Goal: Communication & Community: Share content

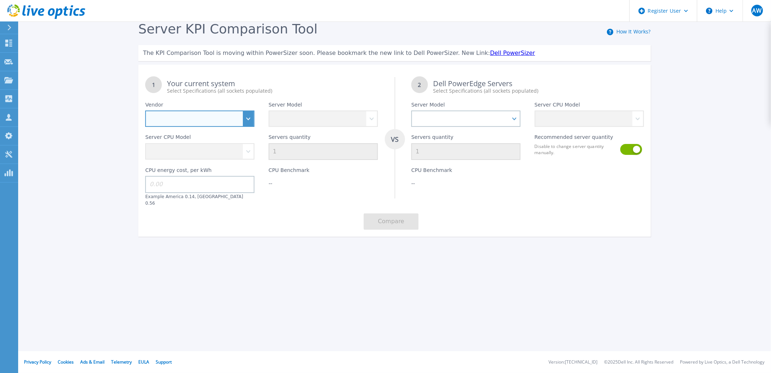
click at [245, 119] on select "Dell HPE Lenovo Supermicro" at bounding box center [199, 118] width 109 height 16
select select "Dell"
click at [145, 111] on select "Dell HPE Lenovo Supermicro" at bounding box center [199, 118] width 109 height 16
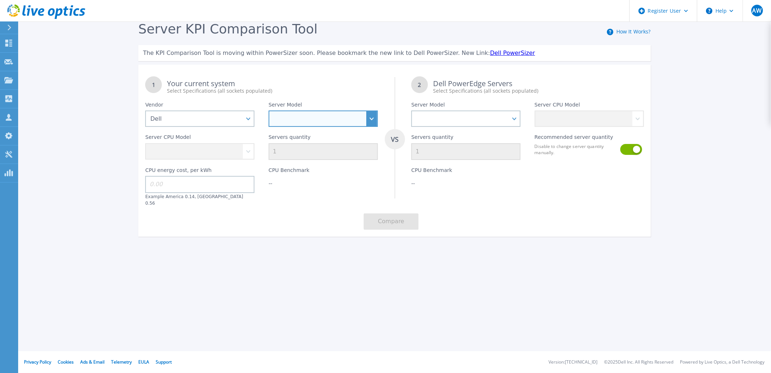
click at [299, 118] on select "PowerEdge C6520 PowerEdge C6525 PowerEdge HS5610 PowerEdge HS5620 PowerEdge R24…" at bounding box center [323, 118] width 109 height 16
select select "PowerEdge R450"
click at [269, 111] on select "PowerEdge C6520 PowerEdge C6525 PowerEdge HS5610 PowerEdge HS5620 PowerEdge R24…" at bounding box center [323, 118] width 109 height 16
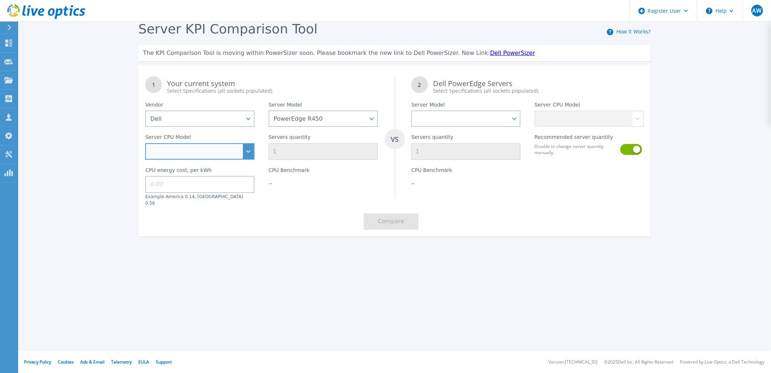
click at [249, 148] on select "Intel Xeon Silver 4316 2.3GHz Intel Xeon Silver 4309Y 2.8GHz Intel Xeon Silver …" at bounding box center [199, 151] width 109 height 16
select select "313424"
click at [145, 143] on select "Intel Xeon Silver 4316 2.3GHz Intel Xeon Silver 4309Y 2.8GHz Intel Xeon Silver …" at bounding box center [199, 151] width 109 height 16
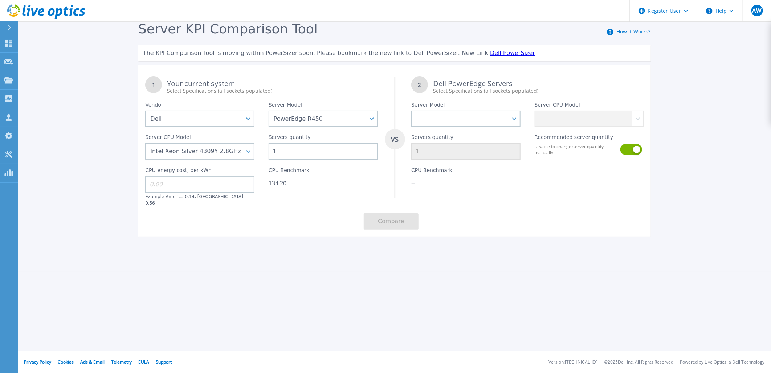
click at [284, 151] on input "1" at bounding box center [323, 151] width 109 height 17
drag, startPoint x: 295, startPoint y: 155, endPoint x: 272, endPoint y: 156, distance: 22.9
click at [272, 156] on input "1" at bounding box center [323, 151] width 109 height 17
type input "2"
click at [356, 229] on div "1 Your current system Select Specifications (all sockets populated) VS 2 Dell P…" at bounding box center [394, 152] width 513 height 167
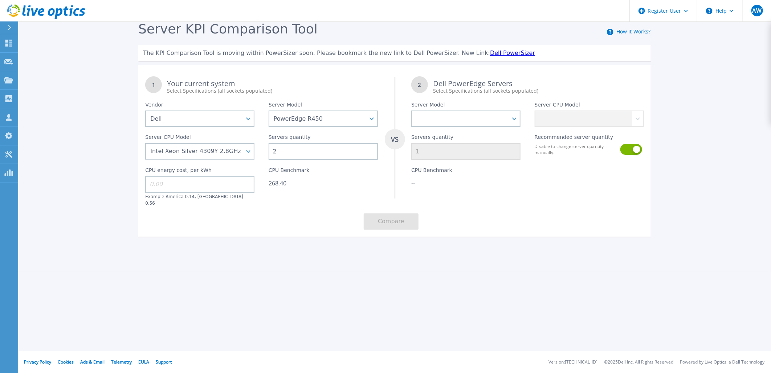
click at [493, 97] on div "Server Model PowerEdge C6520 PowerEdge C6525 PowerEdge HS5610 PowerEdge HS5620 …" at bounding box center [466, 110] width 123 height 32
click at [497, 113] on select "PowerEdge C6520 PowerEdge C6525 PowerEdge HS5610 PowerEdge HS5620 PowerEdge R24…" at bounding box center [466, 118] width 109 height 16
select select "PowerEdge R470"
click at [412, 111] on select "PowerEdge C6520 PowerEdge C6525 PowerEdge HS5610 PowerEdge HS5620 PowerEdge R24…" at bounding box center [466, 118] width 109 height 16
click at [549, 121] on select "Intel Xeon 6730P 2.5GHz Intel Xeon 6741P 2.5GHz Intel Xeon 6747P 2.7GHz Intel X…" at bounding box center [589, 118] width 109 height 16
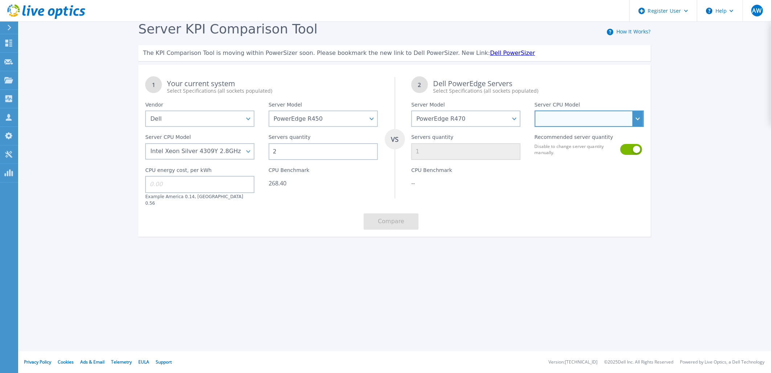
select select "312788"
click at [535, 111] on select "Intel Xeon 6730P 2.5GHz Intel Xeon 6741P 2.5GHz Intel Xeon 6747P 2.7GHz Intel X…" at bounding box center [589, 118] width 109 height 16
click at [257, 130] on div "Server CPU Model Intel Xeon Silver 4316 2.3GHz Intel Xeon Silver 4309Y 2.8GHz I…" at bounding box center [199, 143] width 123 height 33
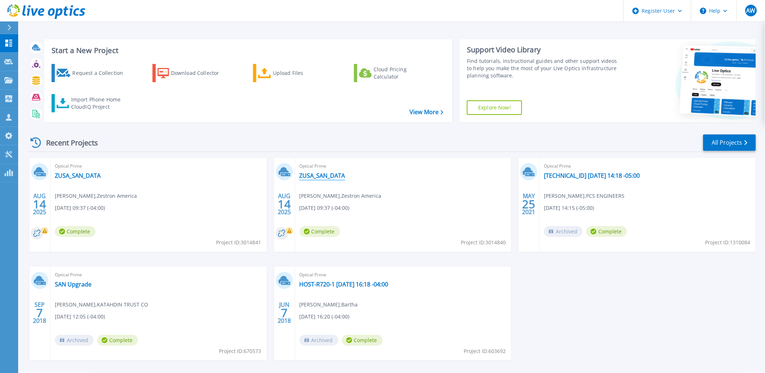
click at [331, 174] on link "ZUSA_SAN_DATA" at bounding box center [323, 175] width 46 height 7
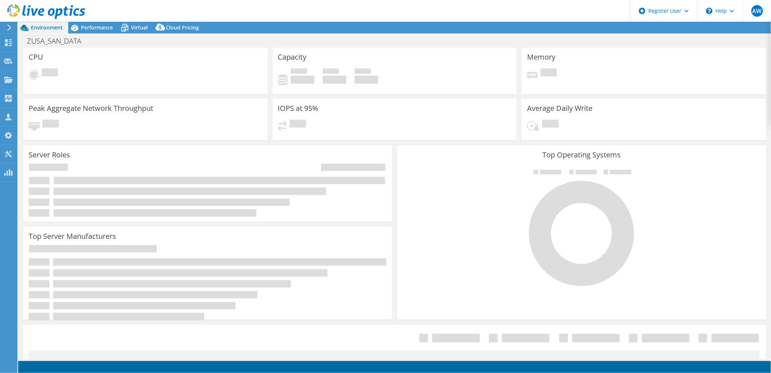
select select "USD"
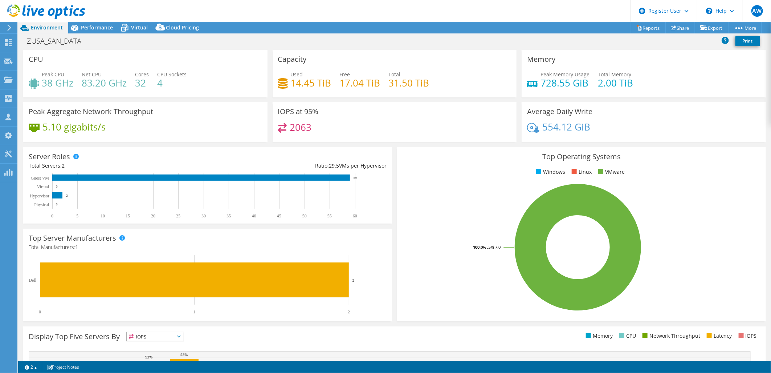
click at [509, 36] on div "ZUSA_SAN_DATA Print" at bounding box center [394, 40] width 753 height 13
click at [512, 36] on div "ZUSA_SAN_DATA Print" at bounding box center [394, 40] width 753 height 13
click at [264, 24] on div "Project Actions Project Actions Reports Share Export vSAN ReadyNode Sizer" at bounding box center [394, 28] width 753 height 12
click at [511, 29] on div "Project Actions Project Actions Reports Share Export vSAN ReadyNode Sizer" at bounding box center [394, 28] width 753 height 12
click at [509, 28] on div "Project Actions Project Actions Reports Share Export vSAN ReadyNode Sizer" at bounding box center [394, 28] width 753 height 12
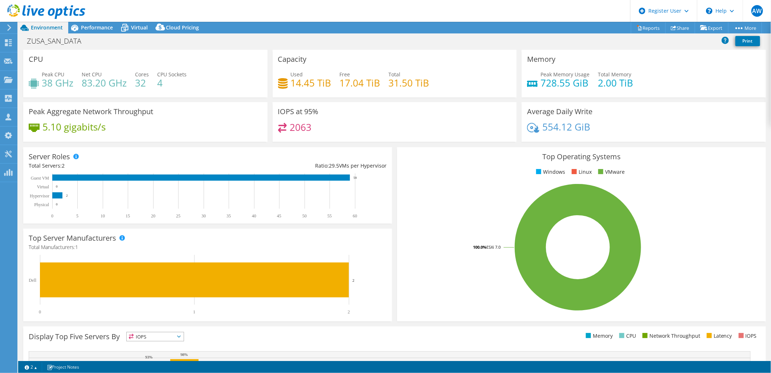
click at [513, 29] on div "Project Actions Project Actions Reports Share Export vSAN ReadyNode Sizer" at bounding box center [394, 28] width 753 height 12
click at [511, 28] on div "Project Actions Project Actions Reports Share Export vSAN ReadyNode Sizer" at bounding box center [394, 28] width 753 height 12
drag, startPoint x: 520, startPoint y: 31, endPoint x: 514, endPoint y: 31, distance: 6.5
click at [519, 31] on div "Project Actions Project Actions Reports Share Export vSAN ReadyNode Sizer" at bounding box center [394, 28] width 753 height 12
click at [514, 31] on div "Project Actions Project Actions Reports Share Export vSAN ReadyNode Sizer" at bounding box center [394, 28] width 753 height 12
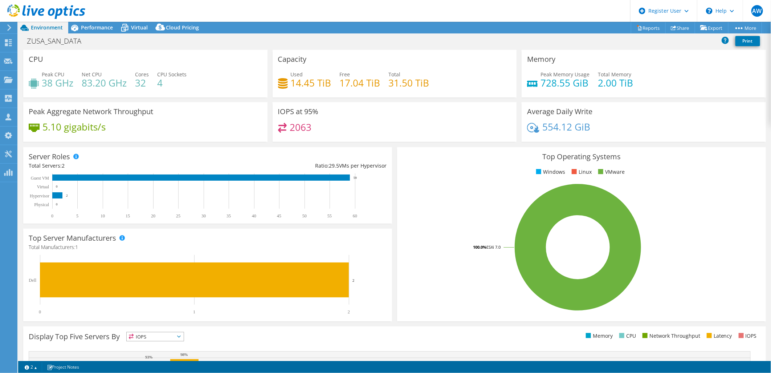
click at [509, 28] on div "Project Actions Project Actions Reports Share Export vSAN ReadyNode Sizer" at bounding box center [394, 28] width 753 height 12
click at [511, 28] on div "Project Actions Project Actions Reports Share Export vSAN ReadyNode Sizer" at bounding box center [394, 28] width 753 height 12
click at [517, 40] on div "ZUSA_SAN_DATA Print" at bounding box center [394, 40] width 753 height 13
click at [267, 35] on div "ZUSA_SAN_DATA Print" at bounding box center [394, 40] width 753 height 13
click at [264, 39] on div "ZUSA_SAN_DATA Print" at bounding box center [394, 40] width 753 height 13
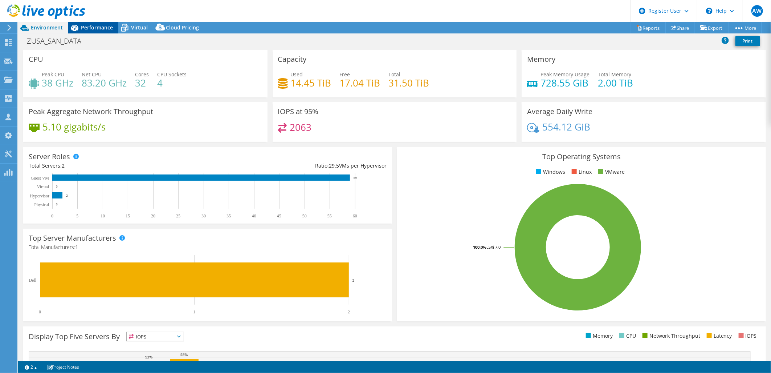
click at [107, 28] on span "Performance" at bounding box center [97, 27] width 32 height 7
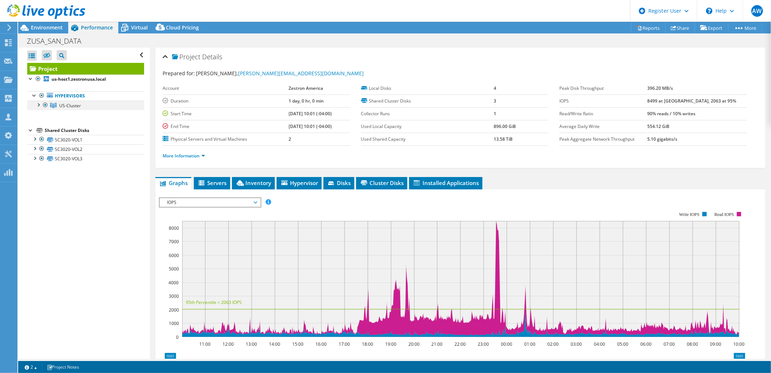
click at [39, 105] on div at bounding box center [38, 104] width 7 height 7
click at [56, 23] on div at bounding box center [42, 12] width 85 height 24
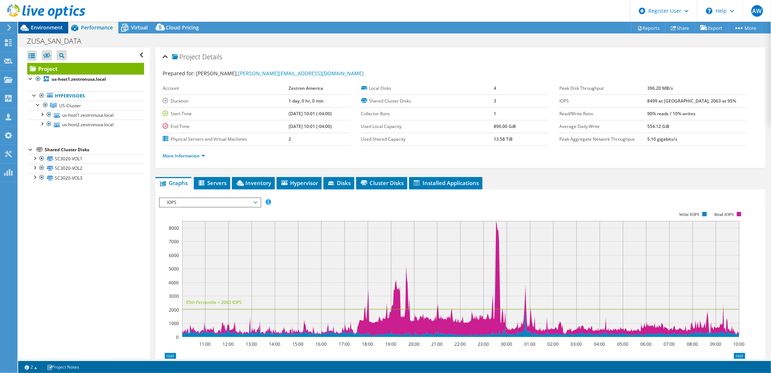
click at [57, 25] on span "Environment" at bounding box center [47, 27] width 32 height 7
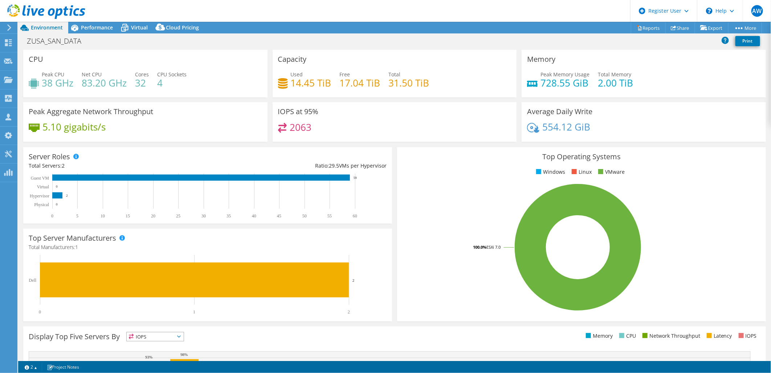
click at [267, 50] on div "CPU Peak CPU 38 GHz Net CPU 83.20 GHz Cores 32 CPU Sockets 4" at bounding box center [146, 74] width 250 height 48
click at [514, 48] on div "ZUSA_SAN_DATA Print" at bounding box center [394, 42] width 753 height 16
click at [519, 132] on div "Average Daily Write 554.12 GiB" at bounding box center [644, 122] width 250 height 40
click at [514, 128] on div "IOPS at 95% 2063" at bounding box center [395, 122] width 250 height 40
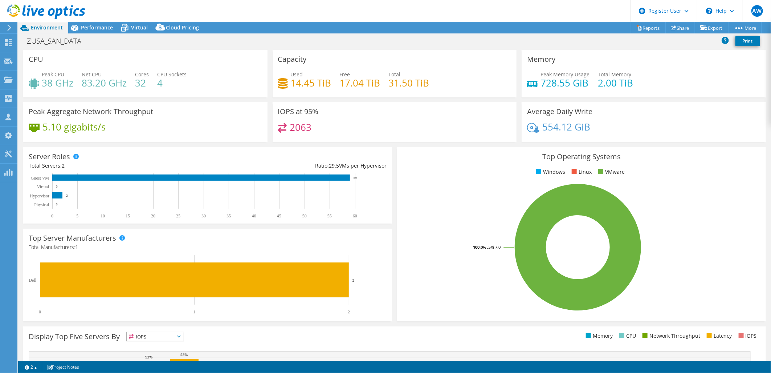
click at [515, 102] on div "IOPS at 95% 2063" at bounding box center [395, 122] width 250 height 40
drag, startPoint x: 260, startPoint y: 26, endPoint x: 257, endPoint y: 31, distance: 5.7
click at [260, 26] on div "Project Actions Project Actions Reports Share Export vSAN ReadyNode Sizer" at bounding box center [394, 28] width 753 height 12
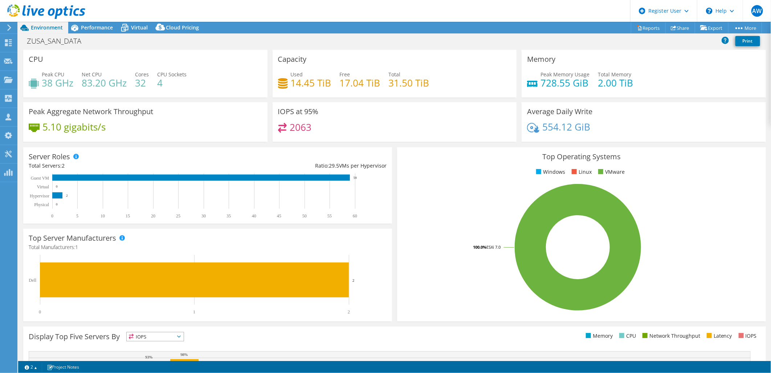
click at [390, 154] on div "Server Roles Physical Servers represent bare metal servers that were targets of…" at bounding box center [208, 185] width 374 height 81
click at [680, 28] on link "Share" at bounding box center [681, 27] width 30 height 11
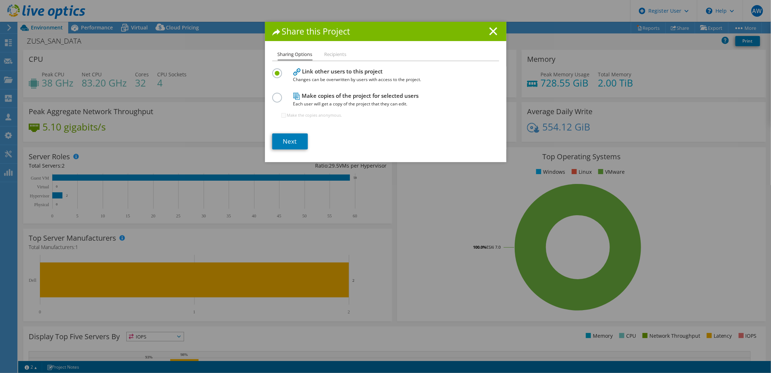
click at [374, 26] on div "Share this Project" at bounding box center [386, 31] width 242 height 19
click at [381, 24] on div "Share this Project" at bounding box center [386, 31] width 242 height 19
click at [339, 52] on li "Recipients" at bounding box center [336, 54] width 22 height 9
click at [288, 137] on link "Next" at bounding box center [290, 141] width 36 height 16
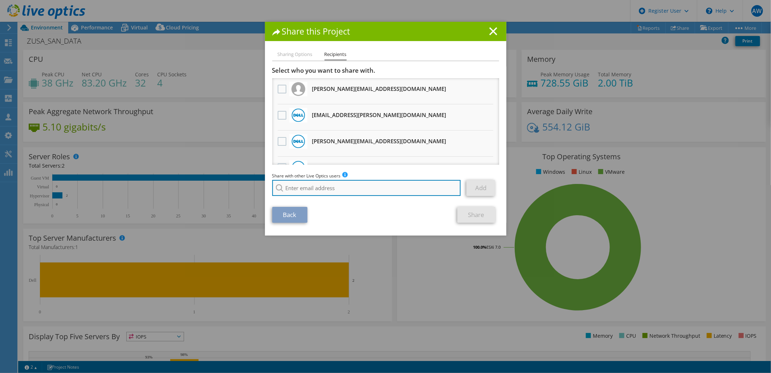
click at [321, 182] on input "search" at bounding box center [366, 188] width 189 height 16
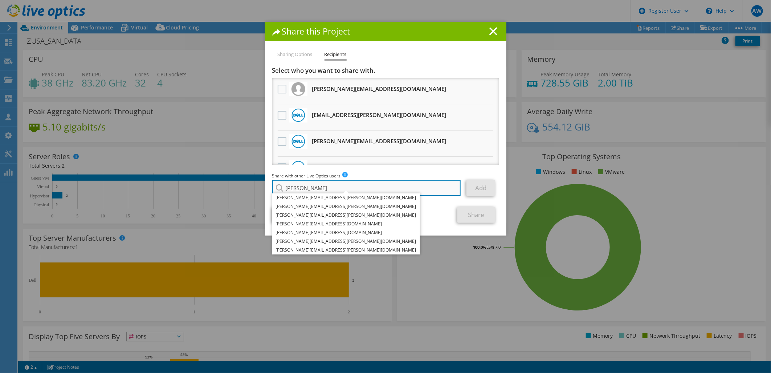
click at [315, 188] on input "Tom" at bounding box center [366, 188] width 189 height 16
click at [328, 189] on input "Tom" at bounding box center [366, 188] width 189 height 16
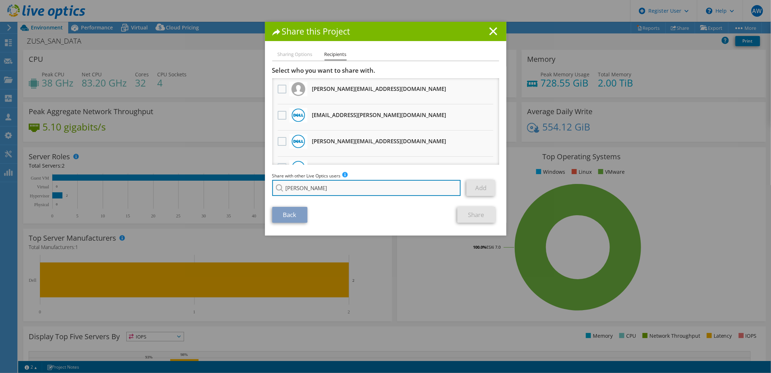
click at [301, 189] on input "Tom" at bounding box center [366, 188] width 189 height 16
paste input ".Robertson@dell.com"
click at [376, 209] on div "Back Share" at bounding box center [385, 215] width 227 height 16
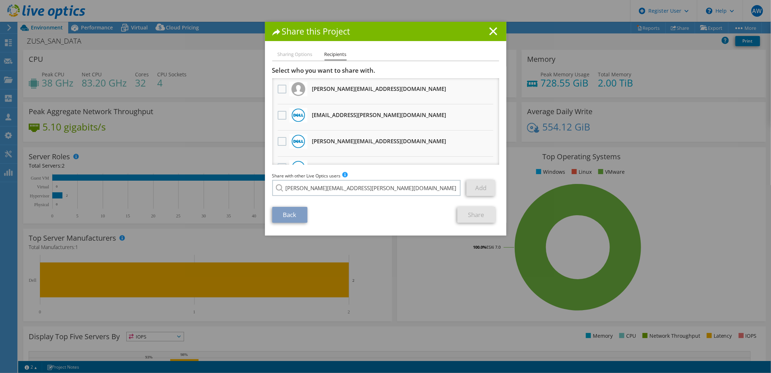
click at [459, 172] on div "Share with other Live Optics users Enter a single email address and click add. …" at bounding box center [385, 186] width 227 height 28
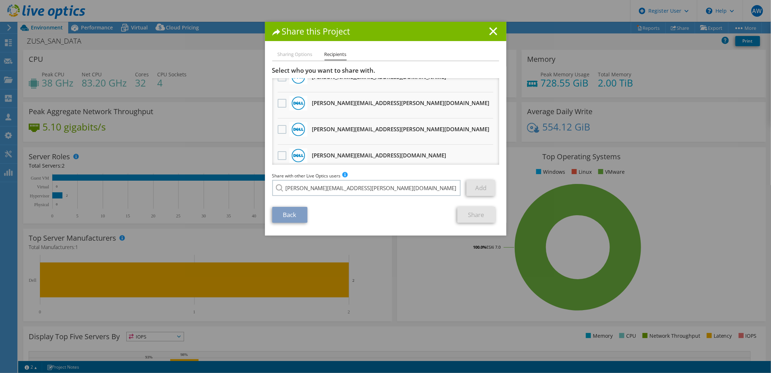
scroll to position [0, 0]
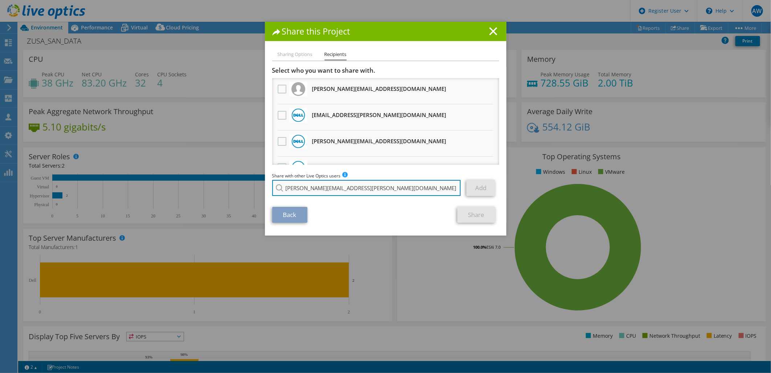
click at [353, 182] on input "Tom.Robertson@dell.com" at bounding box center [366, 188] width 189 height 16
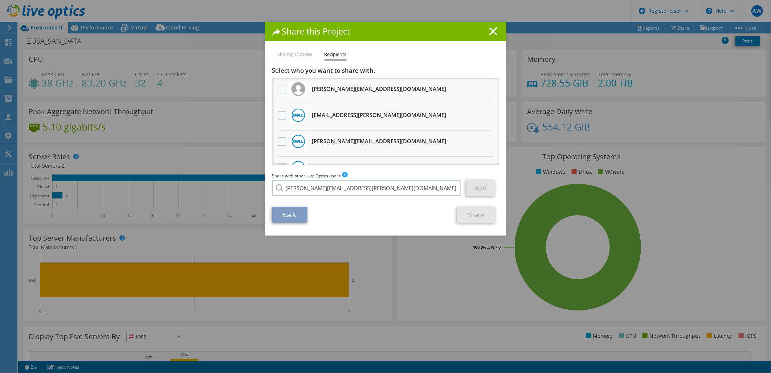
click at [370, 68] on h3 "Select who you want to share with." at bounding box center [385, 70] width 227 height 8
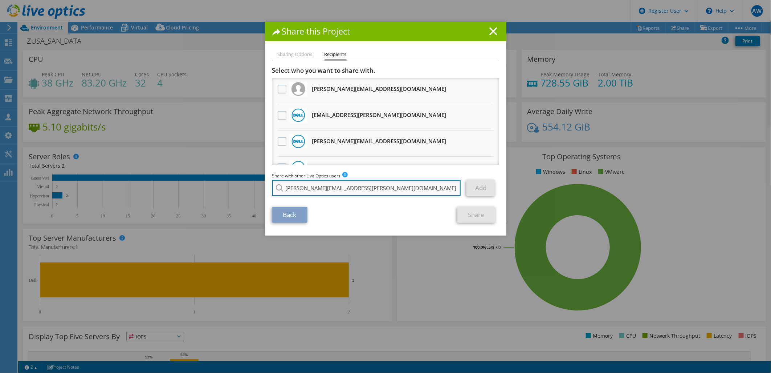
click at [340, 189] on input "Tom.Robertson@dell.com" at bounding box center [366, 188] width 189 height 16
click at [364, 190] on input "Tom.Robertson@dell.com" at bounding box center [366, 188] width 189 height 16
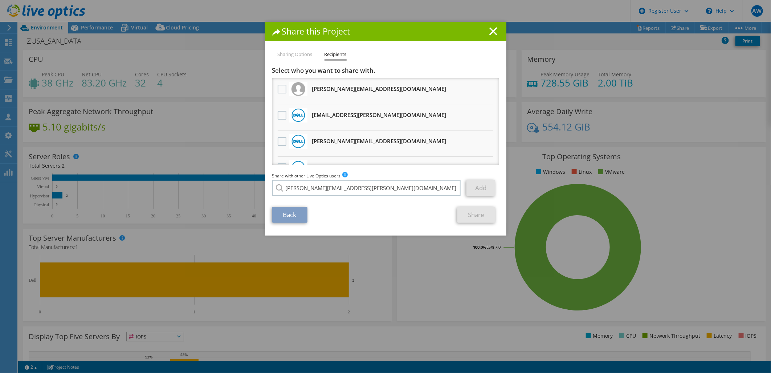
drag, startPoint x: 490, startPoint y: 194, endPoint x: 483, endPoint y: 188, distance: 9.3
click at [489, 193] on link "Add" at bounding box center [481, 188] width 29 height 16
drag, startPoint x: 483, startPoint y: 188, endPoint x: 452, endPoint y: 187, distance: 31.6
click at [483, 187] on link "Add" at bounding box center [481, 188] width 29 height 16
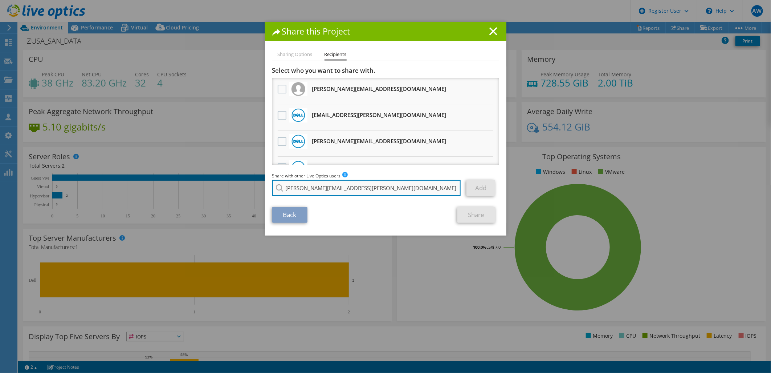
click at [362, 186] on input "Tom.Robertson@dell.com" at bounding box center [366, 188] width 189 height 16
click at [295, 187] on input "Tom.Robertson@dell.com" at bounding box center [366, 188] width 189 height 16
type input "Tom_Robertson@dell.com"
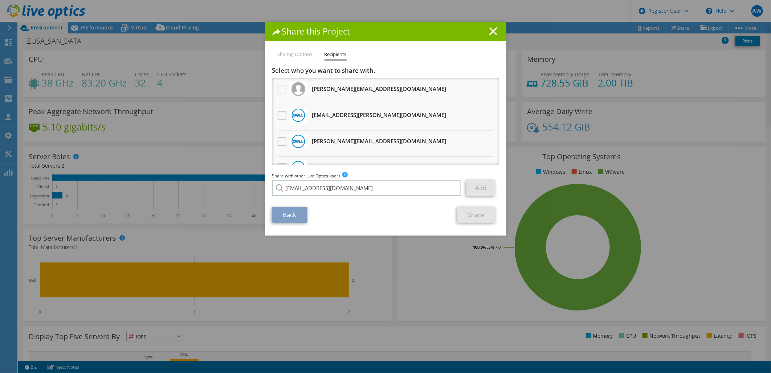
click at [382, 207] on div "Back Share" at bounding box center [385, 215] width 227 height 16
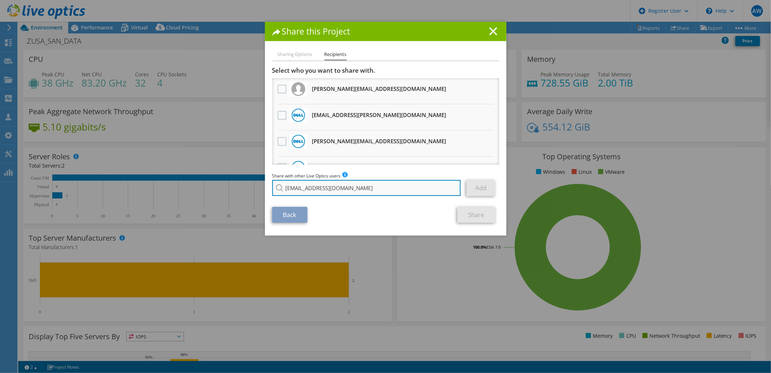
click at [355, 184] on input "Tom_Robertson@dell.com" at bounding box center [366, 188] width 189 height 16
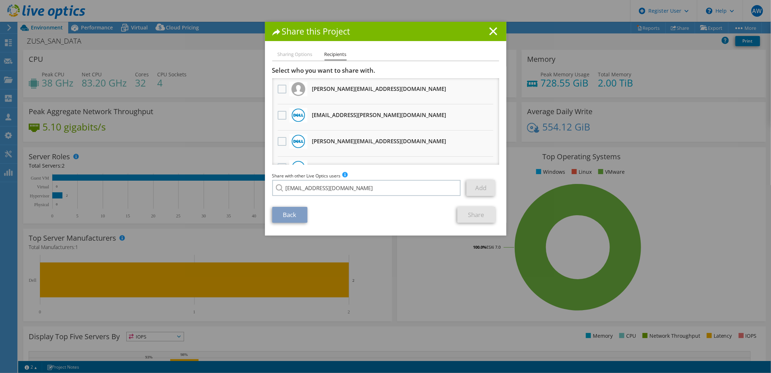
click at [296, 211] on link "Back" at bounding box center [289, 215] width 35 height 16
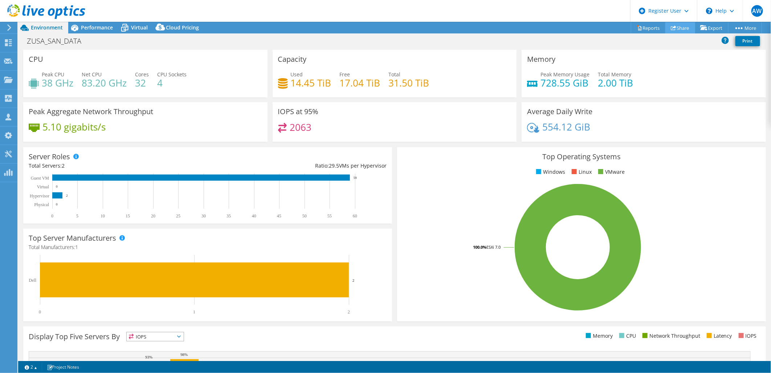
click at [672, 27] on use at bounding box center [673, 27] width 5 height 5
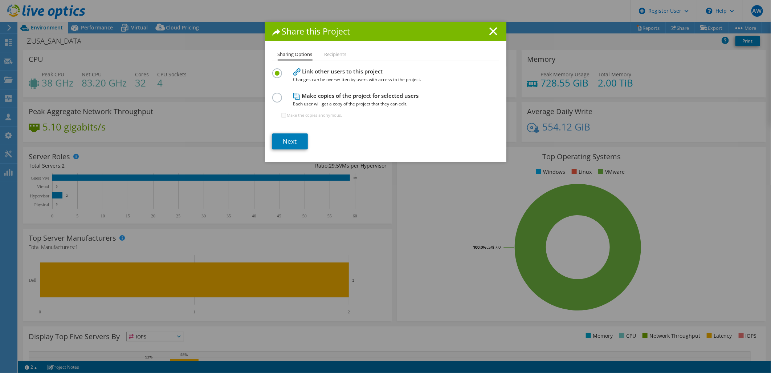
click at [275, 94] on label at bounding box center [278, 94] width 13 height 2
click at [0, 0] on input "radio" at bounding box center [0, 0] width 0 height 0
click at [328, 55] on li "Recipients" at bounding box center [336, 54] width 22 height 9
click at [290, 140] on link "Next" at bounding box center [290, 141] width 36 height 16
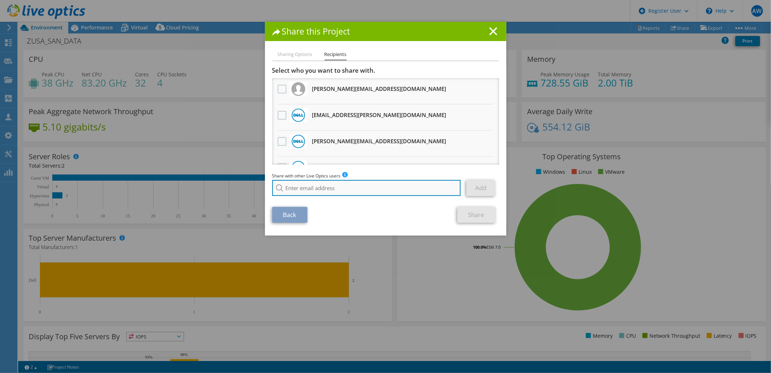
click at [313, 183] on input "search" at bounding box center [366, 188] width 189 height 16
paste input "Tom_Robertson@Dell.com"
click at [296, 188] on input "Tom_Robertson@Dell.com" at bounding box center [366, 188] width 189 height 16
type input "Tom.Robertson@dell.com"
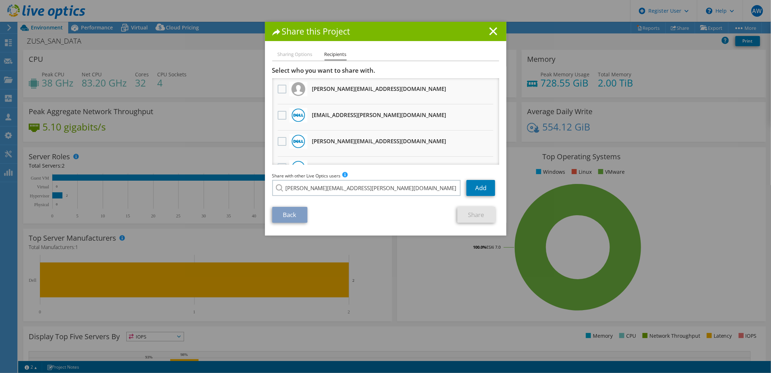
click at [324, 198] on div "Share with other Live Optics users Enter a single email address and click add. …" at bounding box center [385, 186] width 227 height 28
click at [472, 188] on link "Add" at bounding box center [481, 188] width 29 height 16
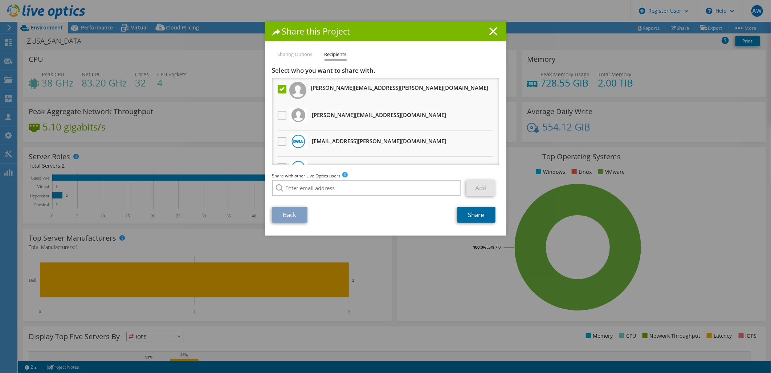
click at [477, 215] on link "Share" at bounding box center [477, 215] width 38 height 16
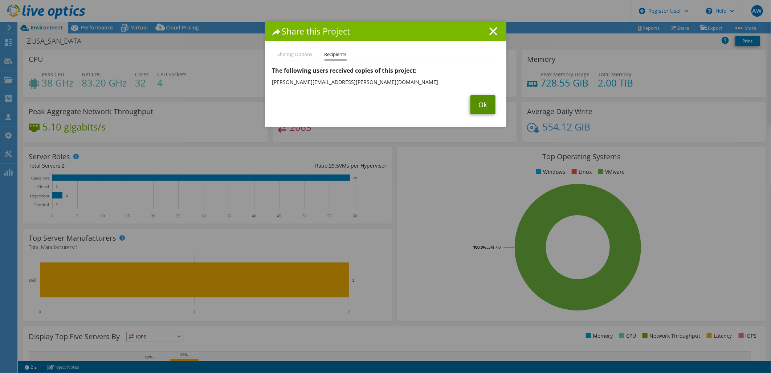
click at [476, 99] on link "Ok" at bounding box center [483, 104] width 25 height 19
